Goal: Transaction & Acquisition: Obtain resource

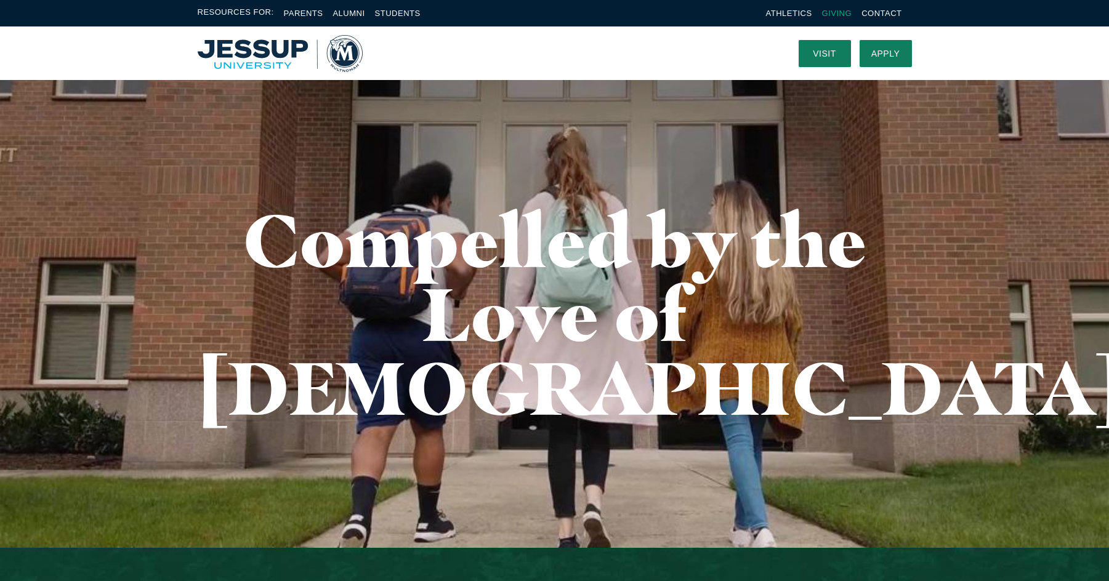
click at [844, 9] on link "Giving" at bounding box center [837, 13] width 30 height 9
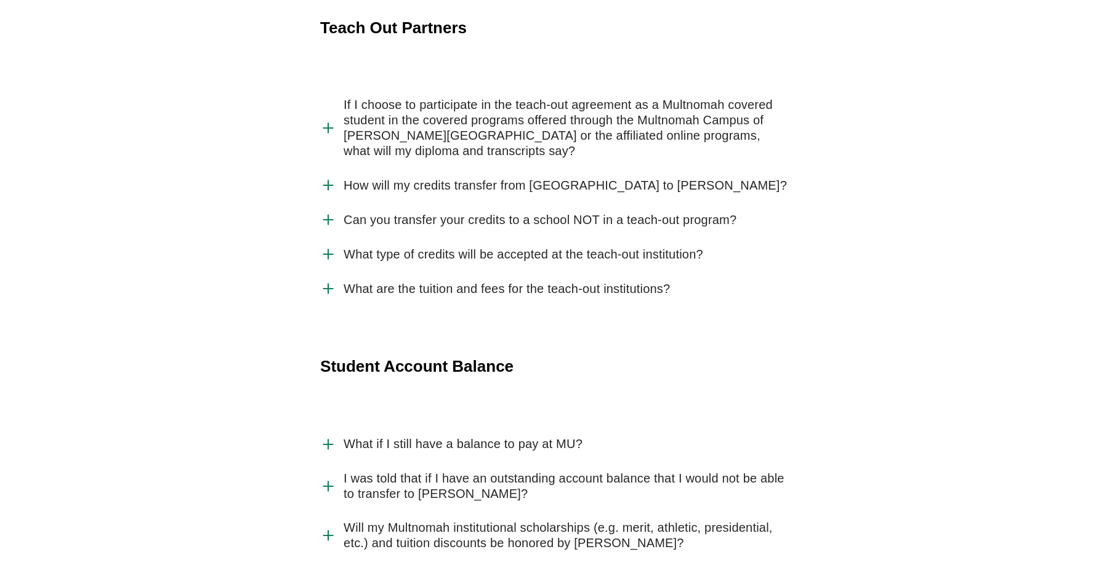
scroll to position [2827, 0]
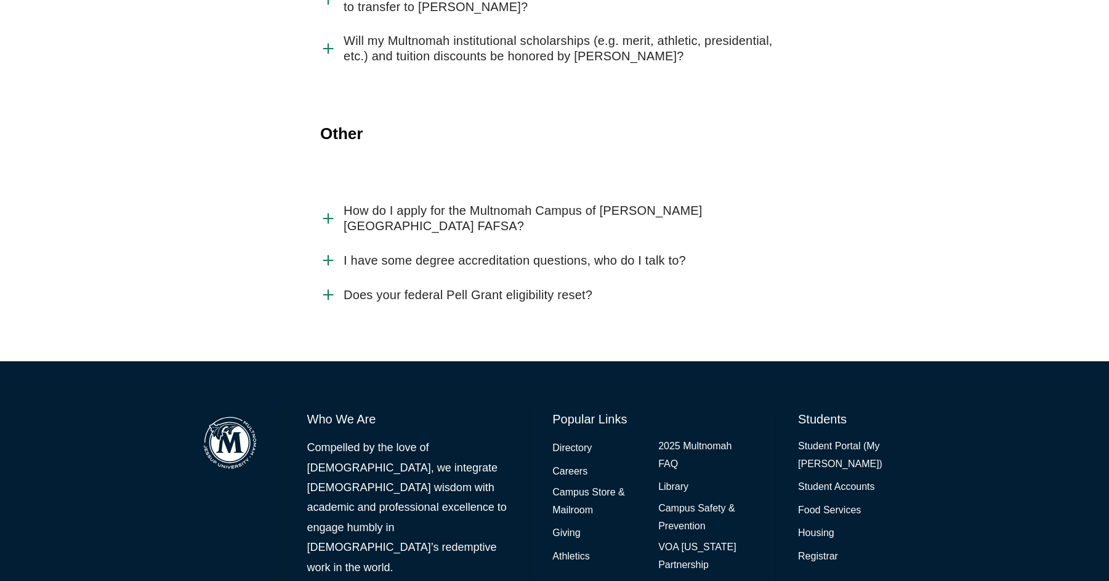
click at [158, 123] on div "Other" at bounding box center [554, 158] width 1109 height 71
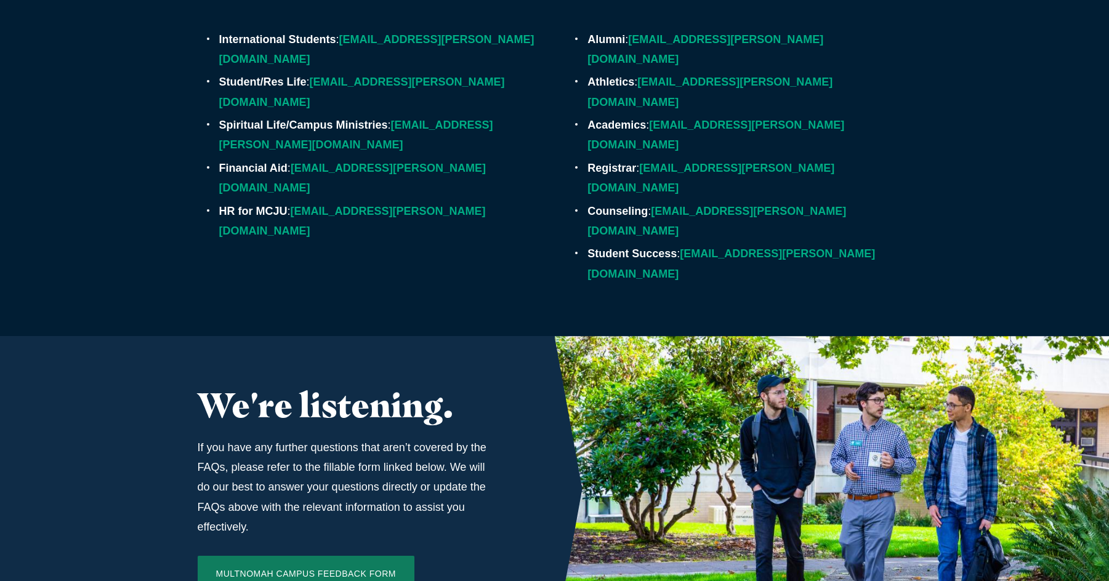
scroll to position [4003, 0]
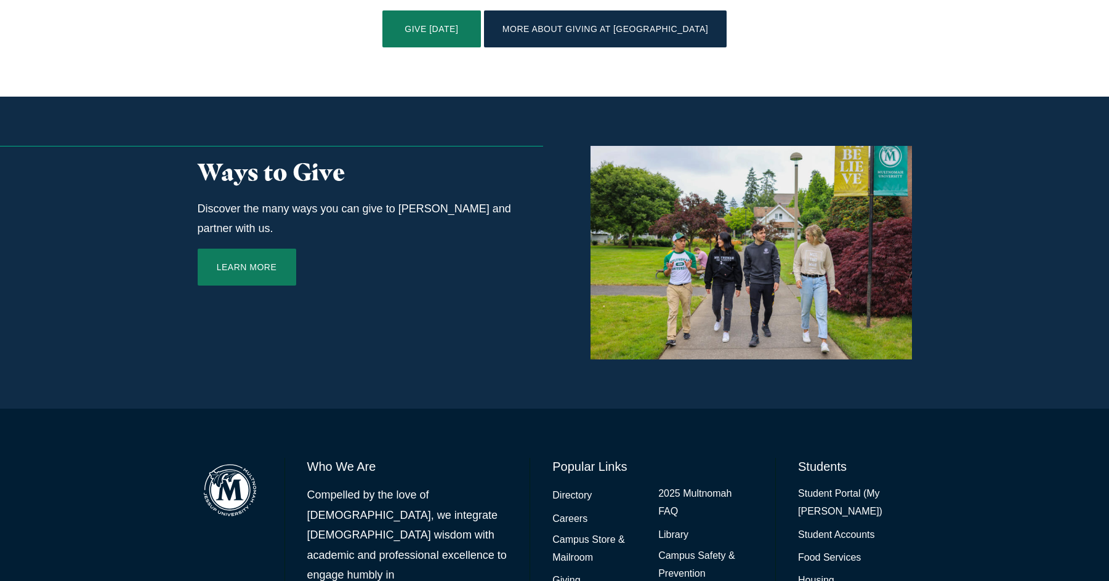
scroll to position [663, 0]
